Goal: Task Accomplishment & Management: Use online tool/utility

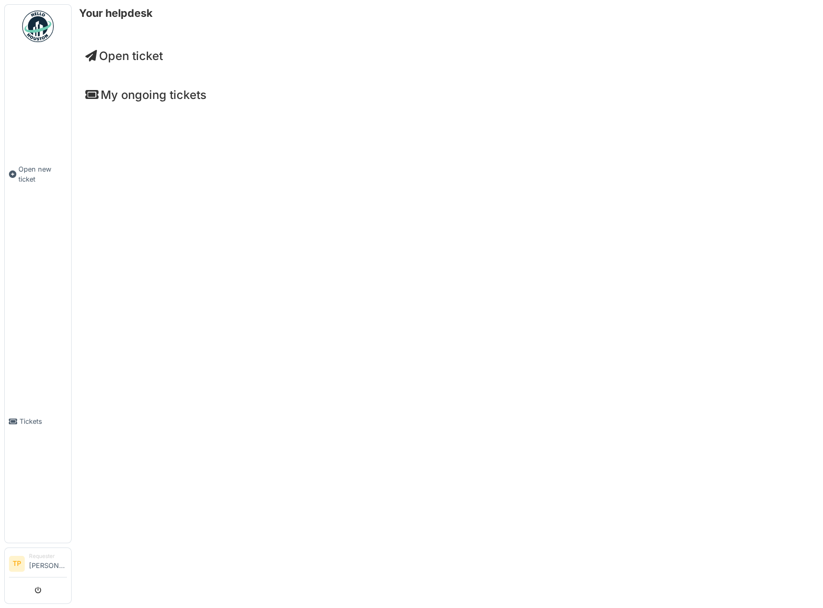
click at [126, 53] on span "Open ticket" at bounding box center [123, 56] width 77 height 14
